Goal: Information Seeking & Learning: Stay updated

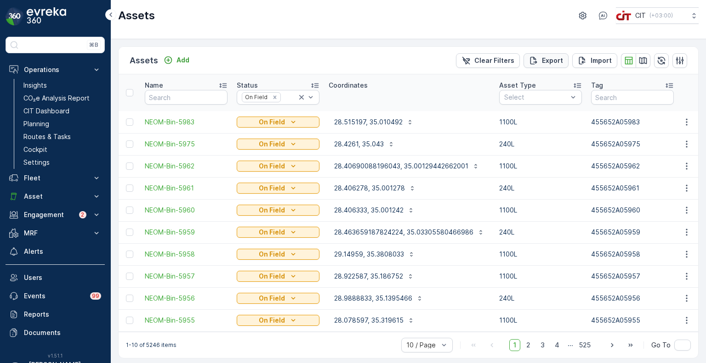
click at [546, 60] on p "Export" at bounding box center [552, 60] width 21 height 9
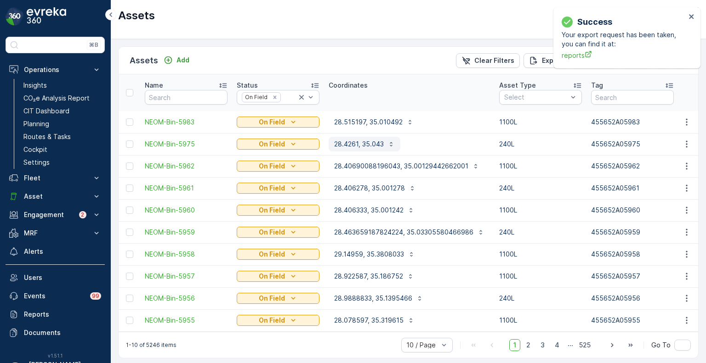
click at [347, 144] on p "28.4261, 35.043" at bounding box center [359, 144] width 50 height 9
click at [385, 38] on div "Assets CIT ( +03:00 )" at bounding box center [408, 19] width 595 height 39
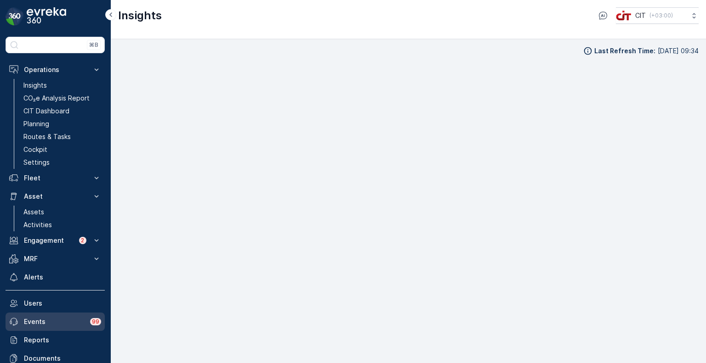
scroll to position [7, 0]
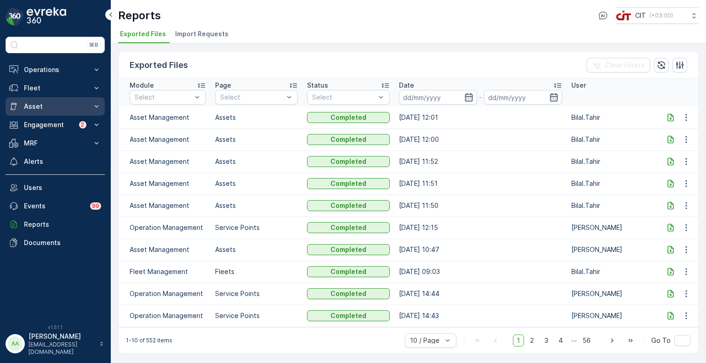
click at [34, 104] on p "Asset" at bounding box center [55, 106] width 62 height 9
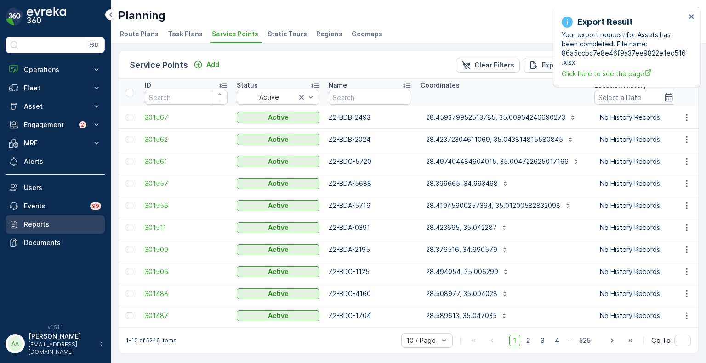
click at [47, 226] on p "Reports" at bounding box center [62, 224] width 77 height 9
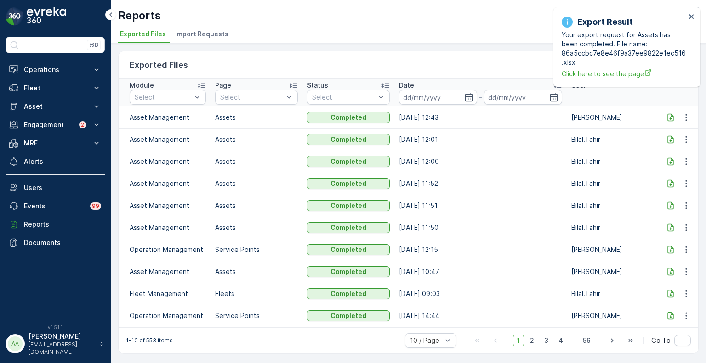
click at [667, 116] on icon at bounding box center [670, 117] width 6 height 8
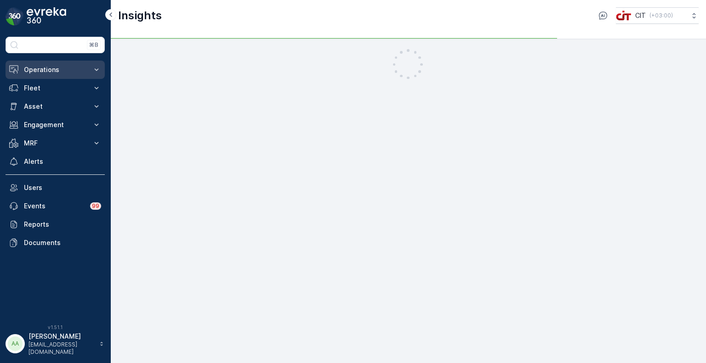
click at [38, 67] on p "Operations" at bounding box center [55, 69] width 62 height 9
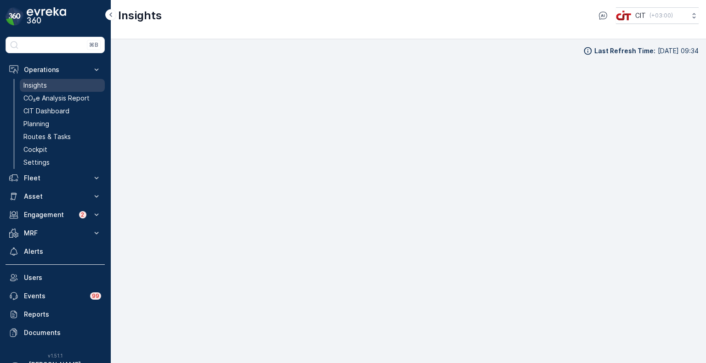
click at [40, 87] on p "Insights" at bounding box center [34, 85] width 23 height 9
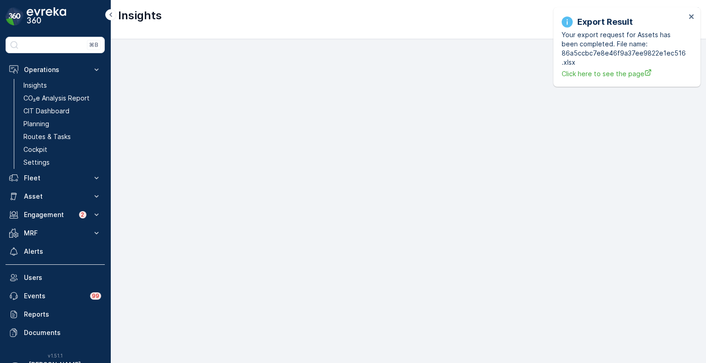
scroll to position [7, 0]
click at [36, 82] on p "Insights" at bounding box center [34, 85] width 23 height 9
click at [48, 16] on img at bounding box center [47, 16] width 40 height 18
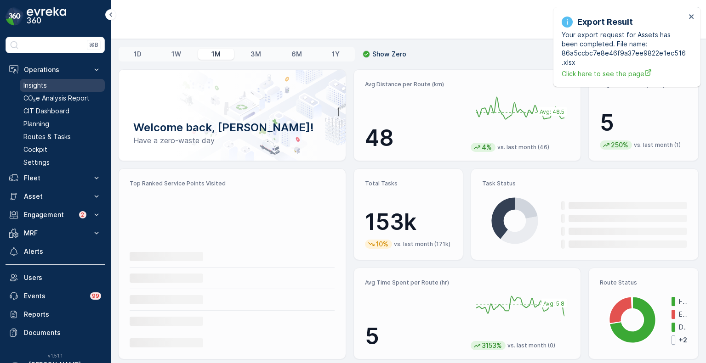
click at [50, 87] on link "Insights" at bounding box center [62, 85] width 85 height 13
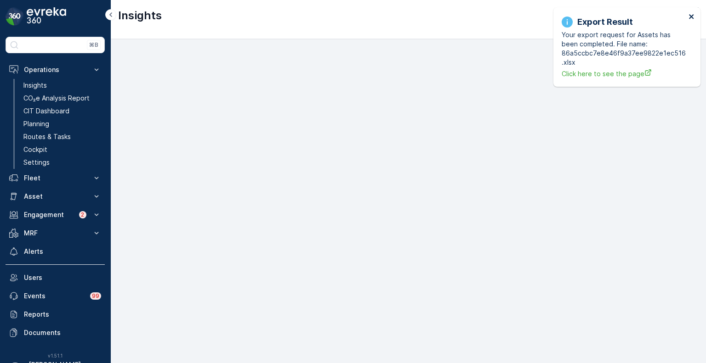
click at [691, 16] on icon "close" at bounding box center [691, 16] width 5 height 5
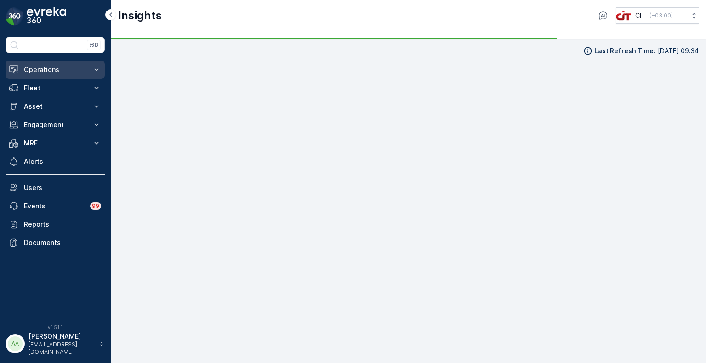
click at [42, 65] on p "Operations" at bounding box center [55, 69] width 62 height 9
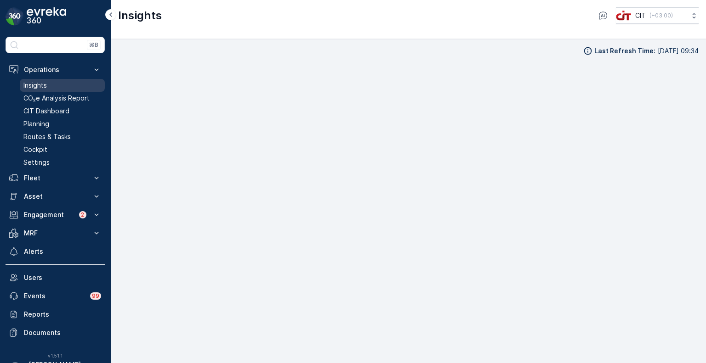
click at [41, 84] on p "Insights" at bounding box center [34, 85] width 23 height 9
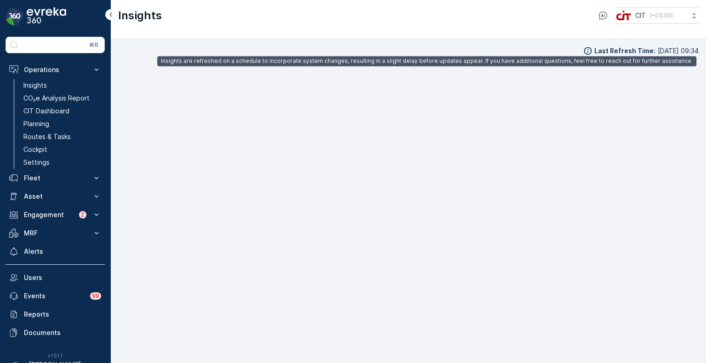
drag, startPoint x: 582, startPoint y: 49, endPoint x: 695, endPoint y: 51, distance: 112.1
click at [695, 51] on div "Last Refresh Time : [DATE] 09:34" at bounding box center [646, 50] width 104 height 9
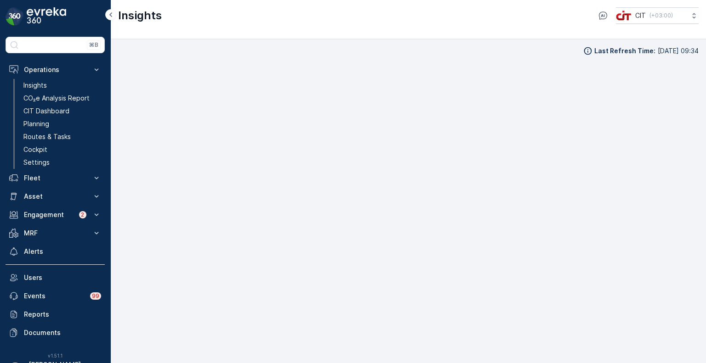
click at [667, 62] on iframe at bounding box center [408, 217] width 580 height 310
drag, startPoint x: 643, startPoint y: 50, endPoint x: 696, endPoint y: 54, distance: 53.4
click at [696, 54] on div "Last Refresh Time : [DATE] 09:34" at bounding box center [408, 201] width 595 height 324
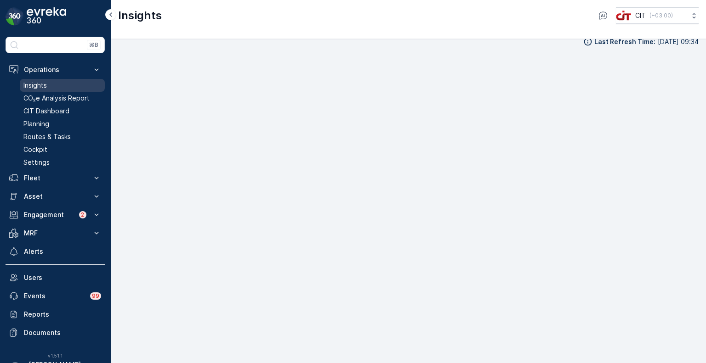
click at [32, 83] on p "Insights" at bounding box center [34, 85] width 23 height 9
click at [436, 47] on div "Last Refresh Time : [DATE] 09:34" at bounding box center [408, 192] width 580 height 310
